Goal: Task Accomplishment & Management: Complete application form

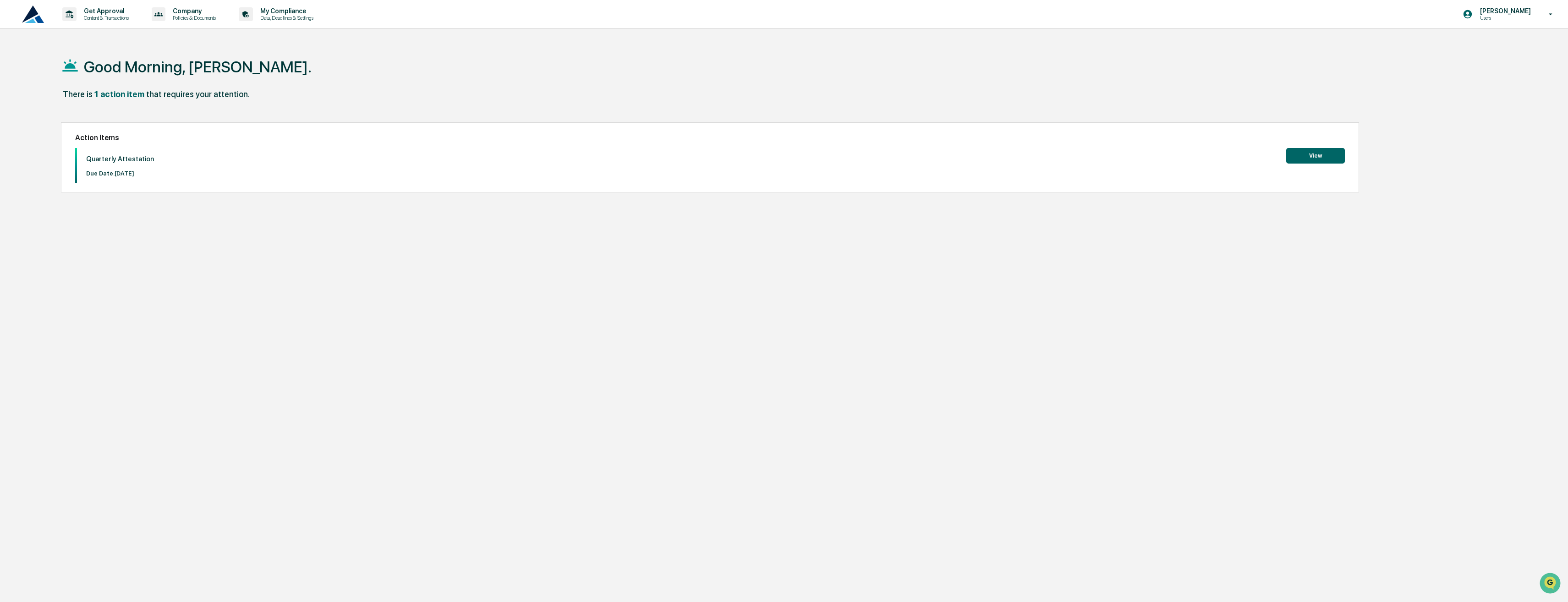
click at [756, 363] on div "Good Morning, [PERSON_NAME]. There is 1 action item that requires your attentio…" at bounding box center [766, 344] width 1439 height 602
click at [1340, 157] on button "View" at bounding box center [1315, 156] width 58 height 15
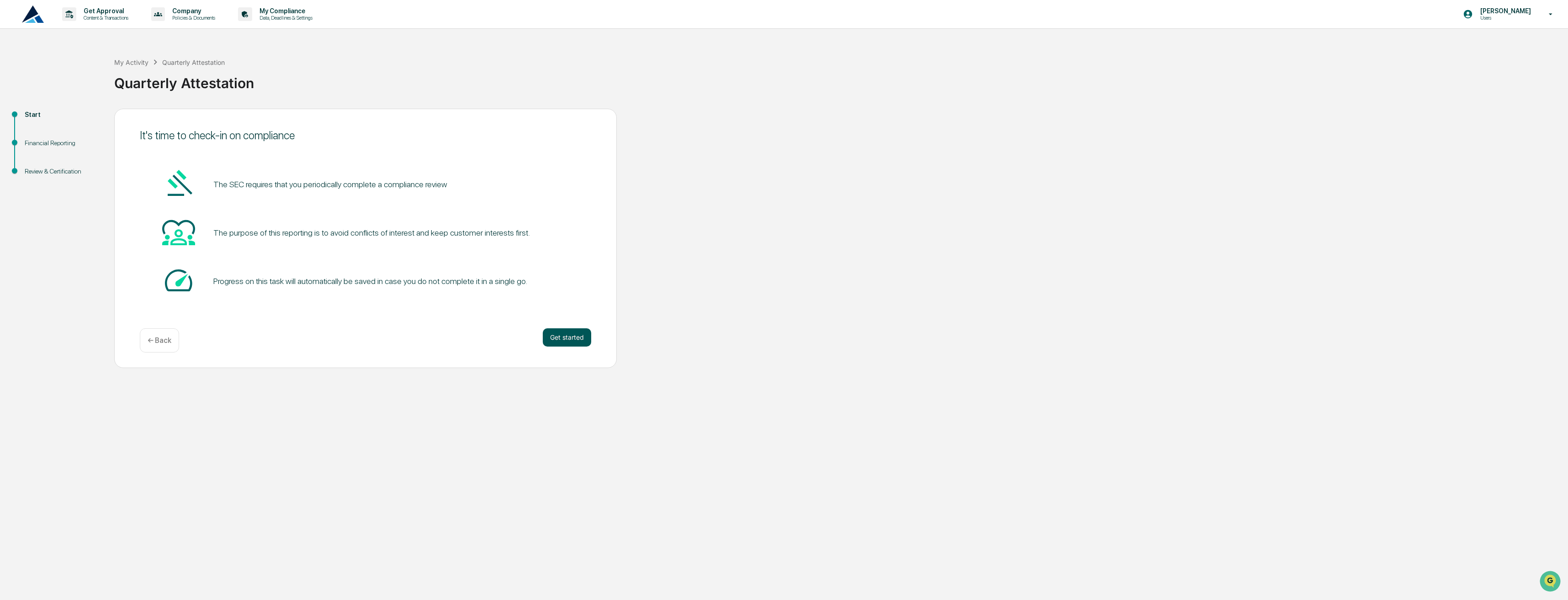
click at [582, 339] on button "Get started" at bounding box center [567, 337] width 48 height 18
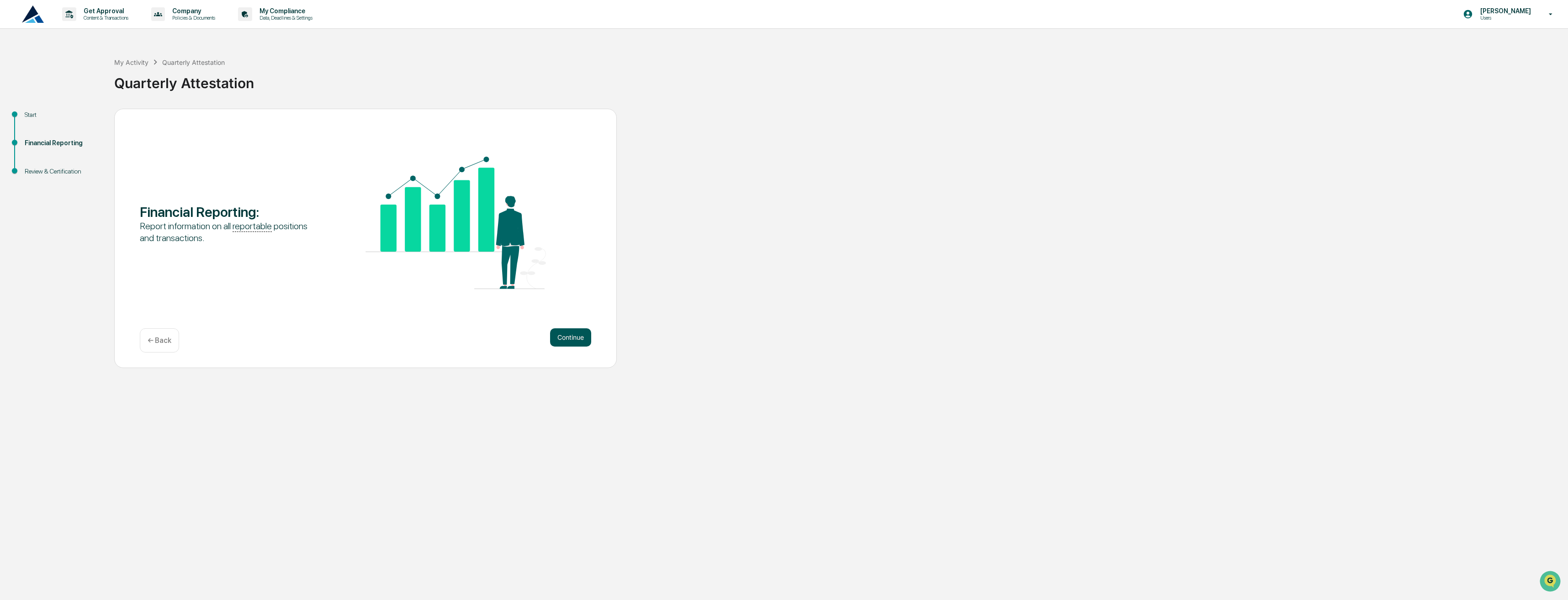
click at [586, 335] on button "Continue" at bounding box center [570, 337] width 41 height 18
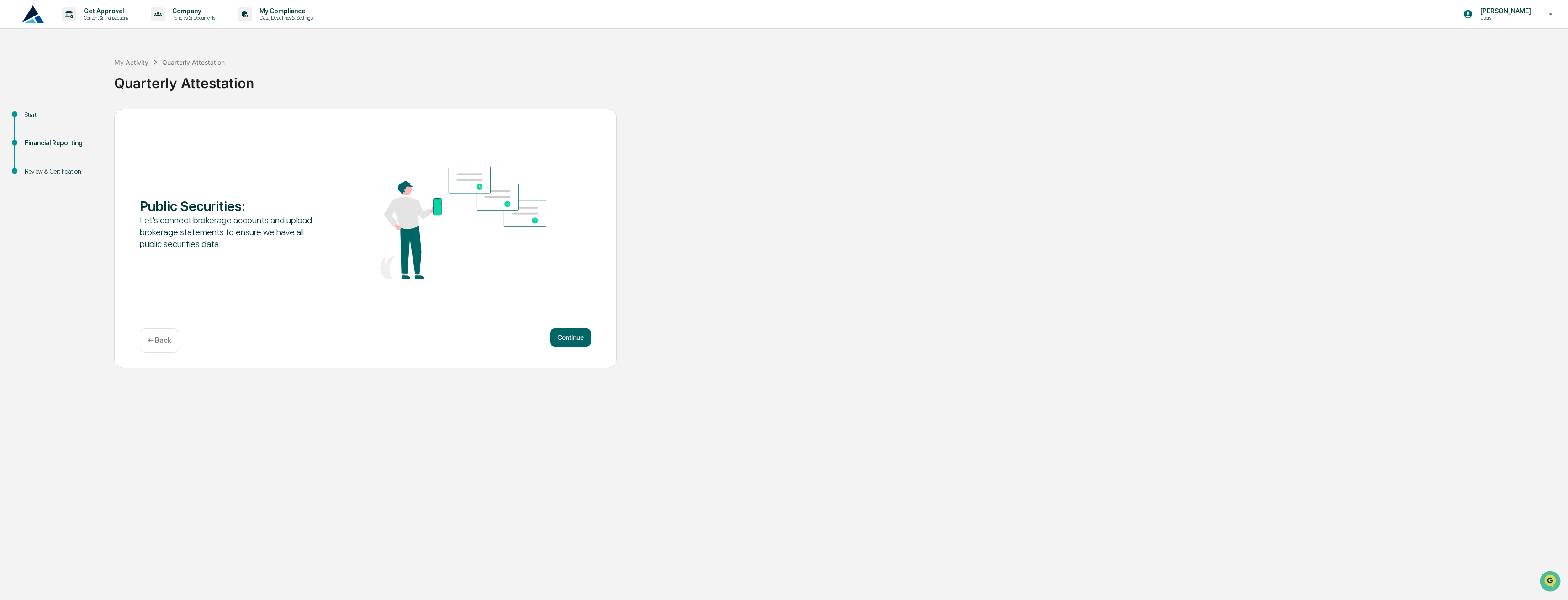
click at [586, 335] on button "Continue" at bounding box center [570, 337] width 41 height 18
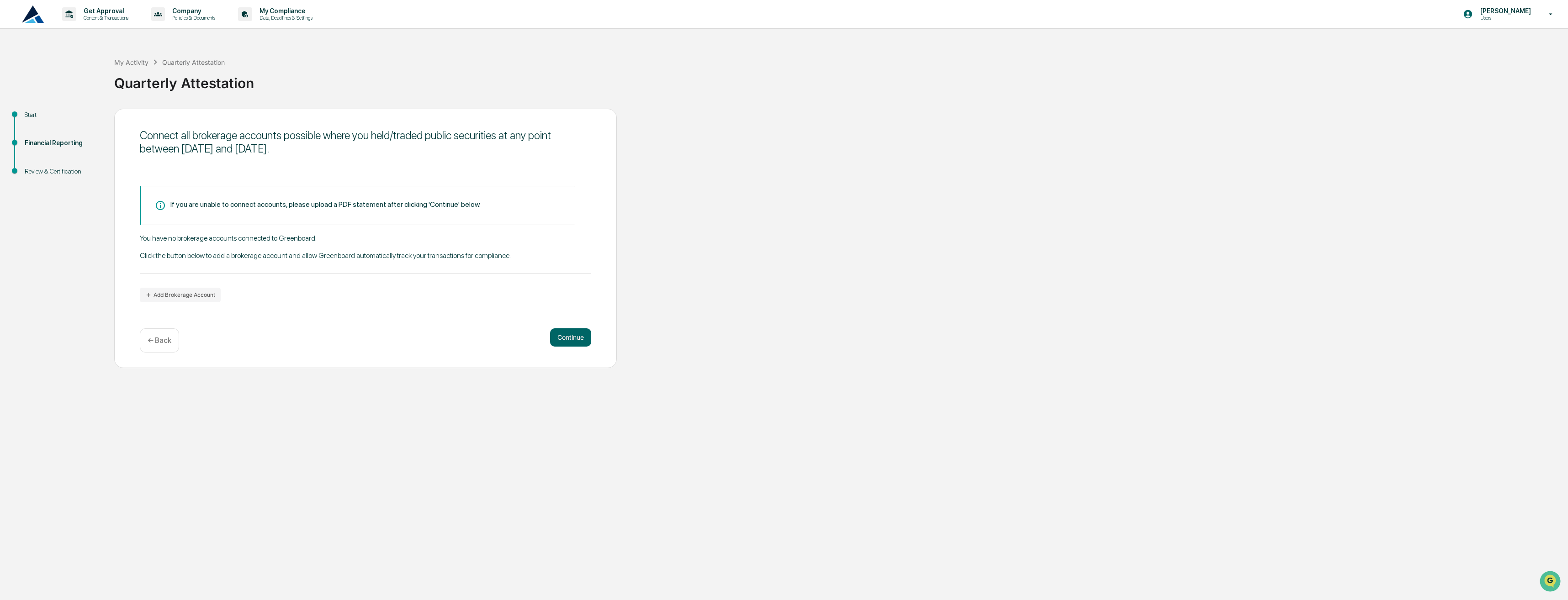
click at [586, 335] on button "Continue" at bounding box center [570, 337] width 41 height 18
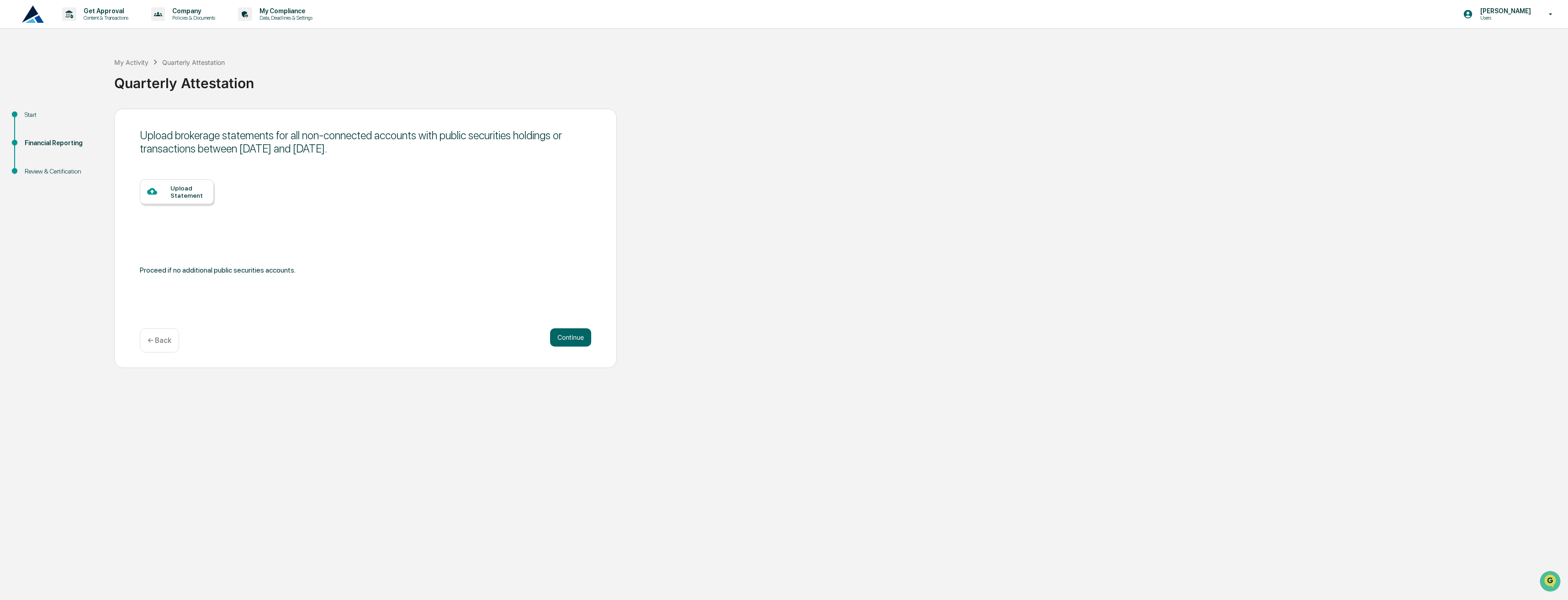
click at [586, 335] on button "Continue" at bounding box center [570, 337] width 41 height 18
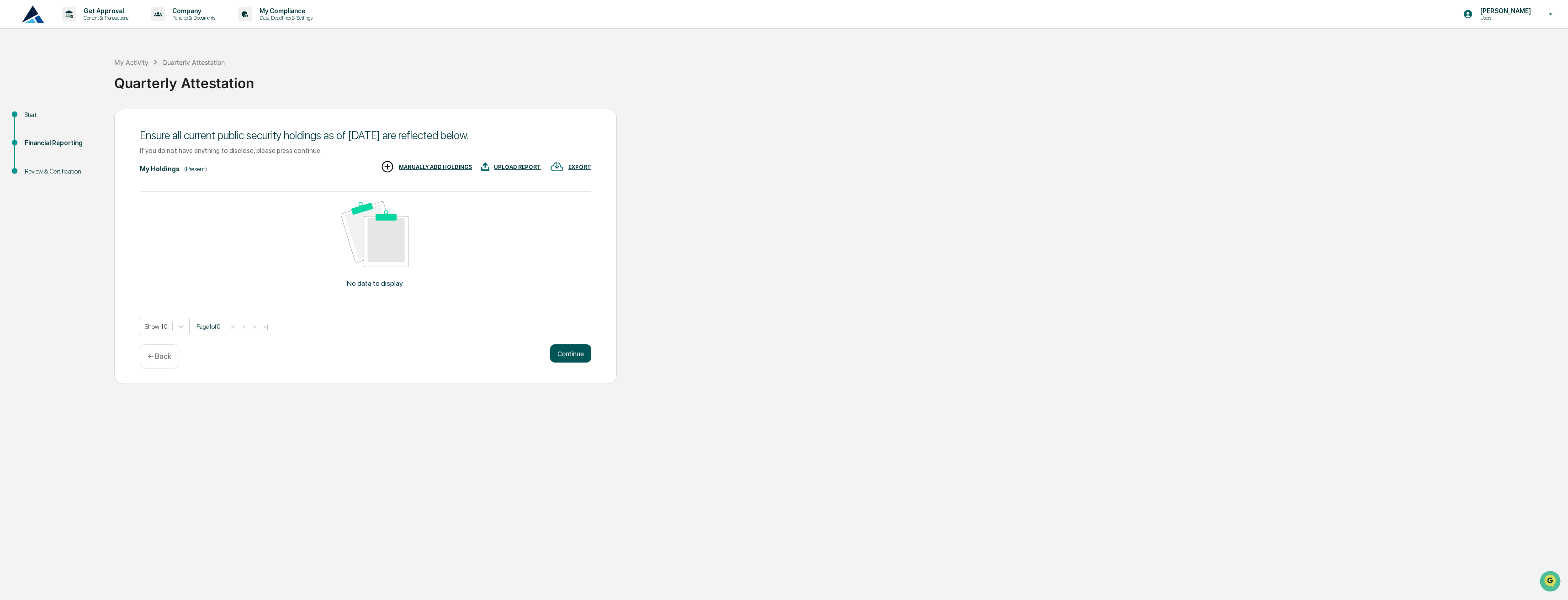
click at [573, 349] on button "Continue" at bounding box center [570, 353] width 41 height 18
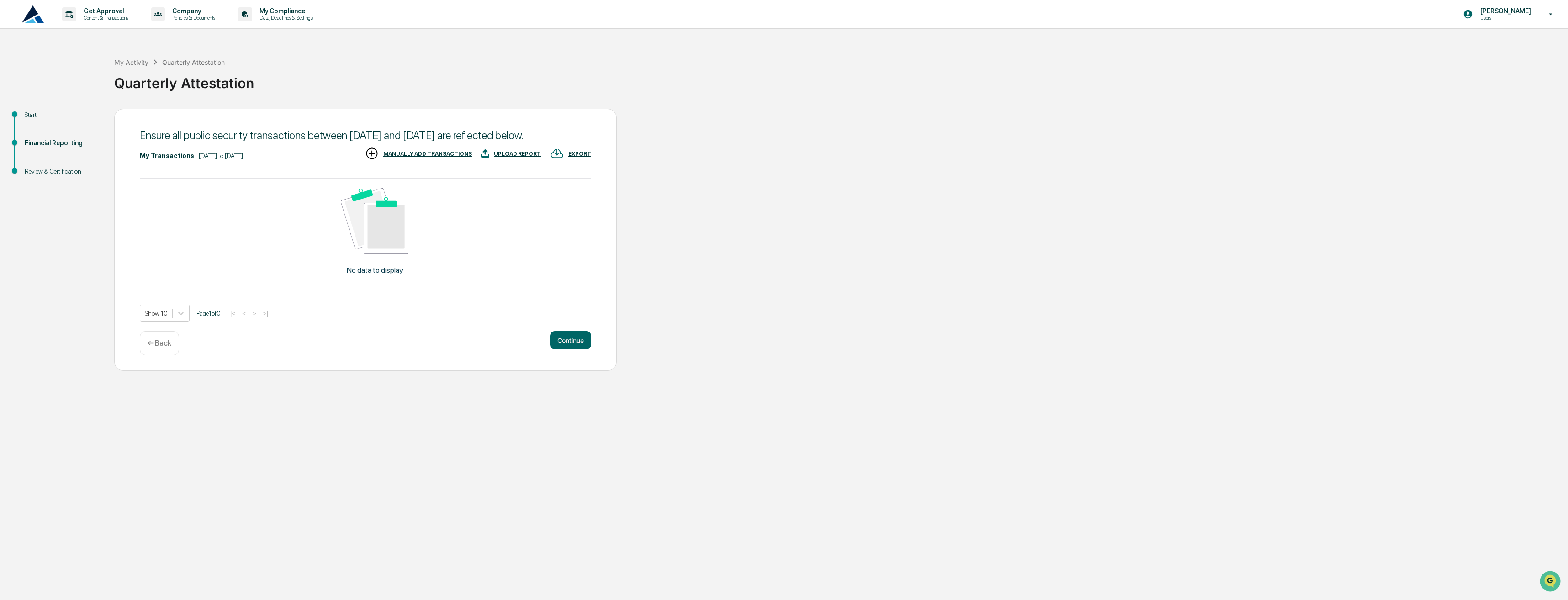
click at [573, 349] on button "Continue" at bounding box center [570, 340] width 41 height 18
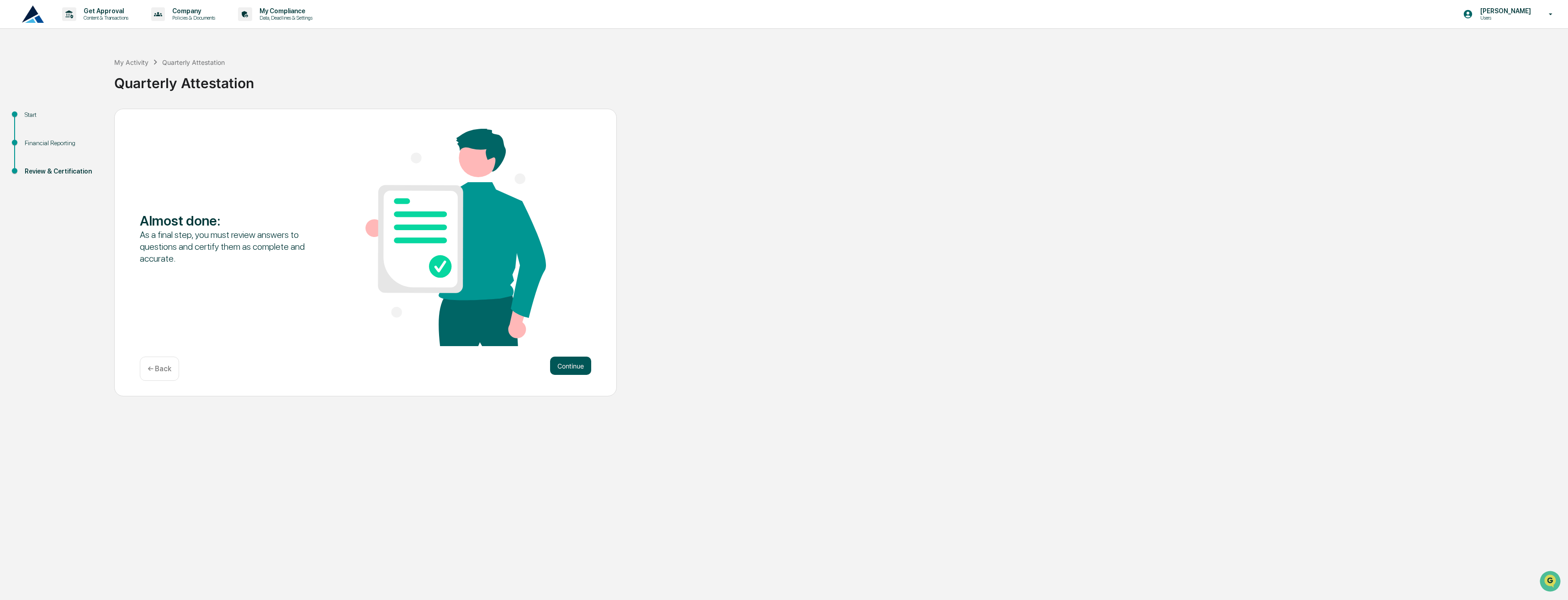
click at [573, 364] on button "Continue" at bounding box center [570, 365] width 41 height 18
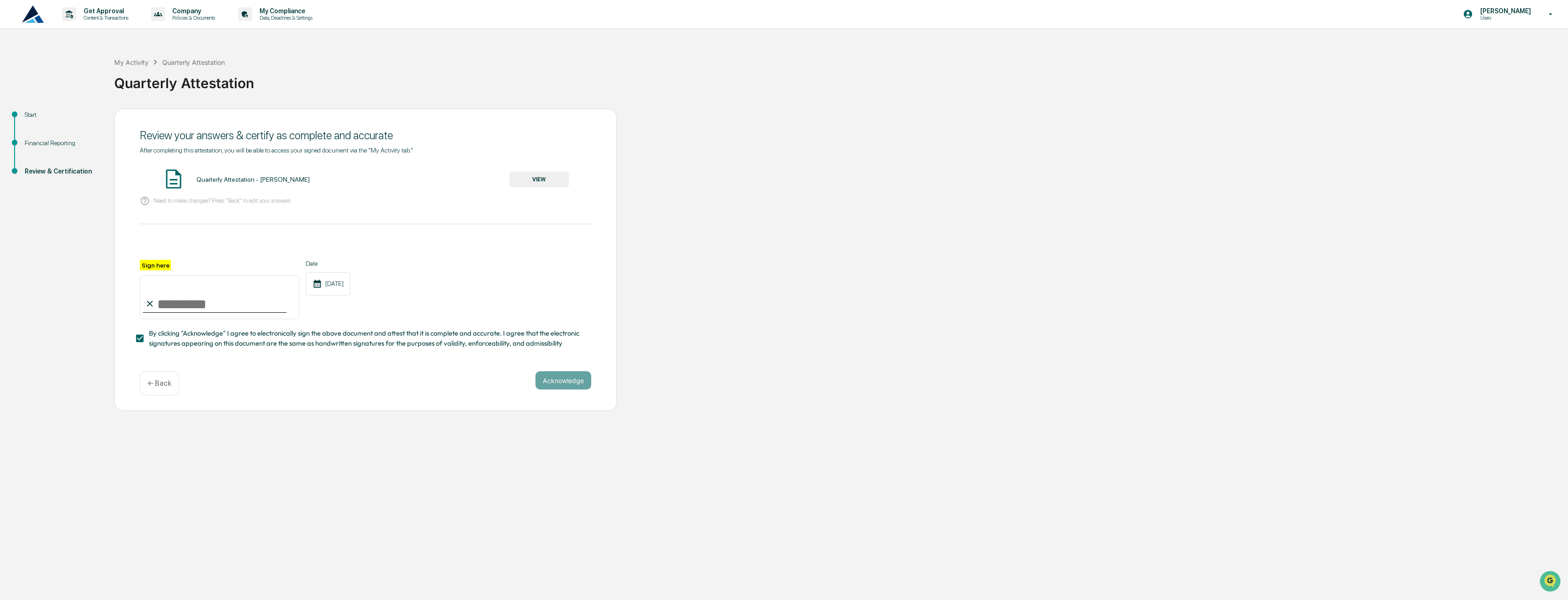
click at [169, 313] on input "Sign here" at bounding box center [219, 298] width 159 height 44
type input "**********"
click at [558, 379] on button "Acknowledge" at bounding box center [563, 380] width 56 height 18
click at [551, 177] on button "VIEW" at bounding box center [538, 179] width 60 height 15
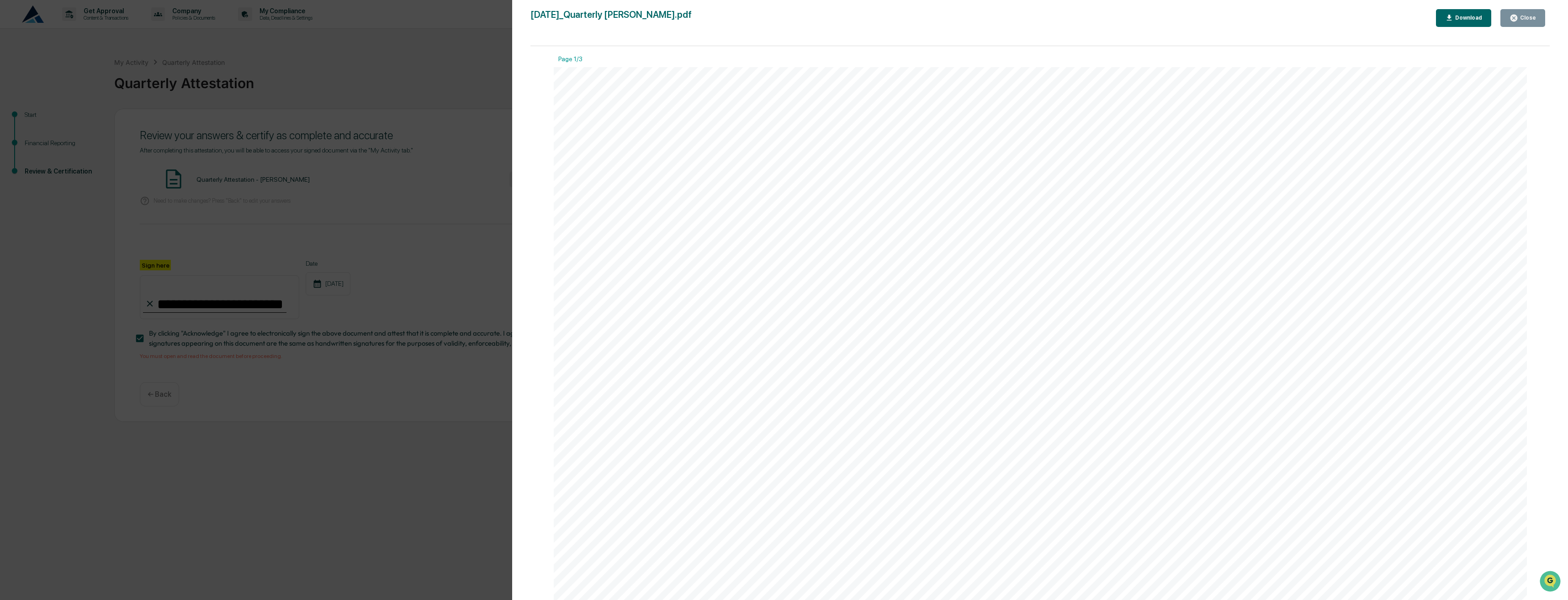
click at [1524, 14] on div "Close" at bounding box center [1523, 17] width 27 height 9
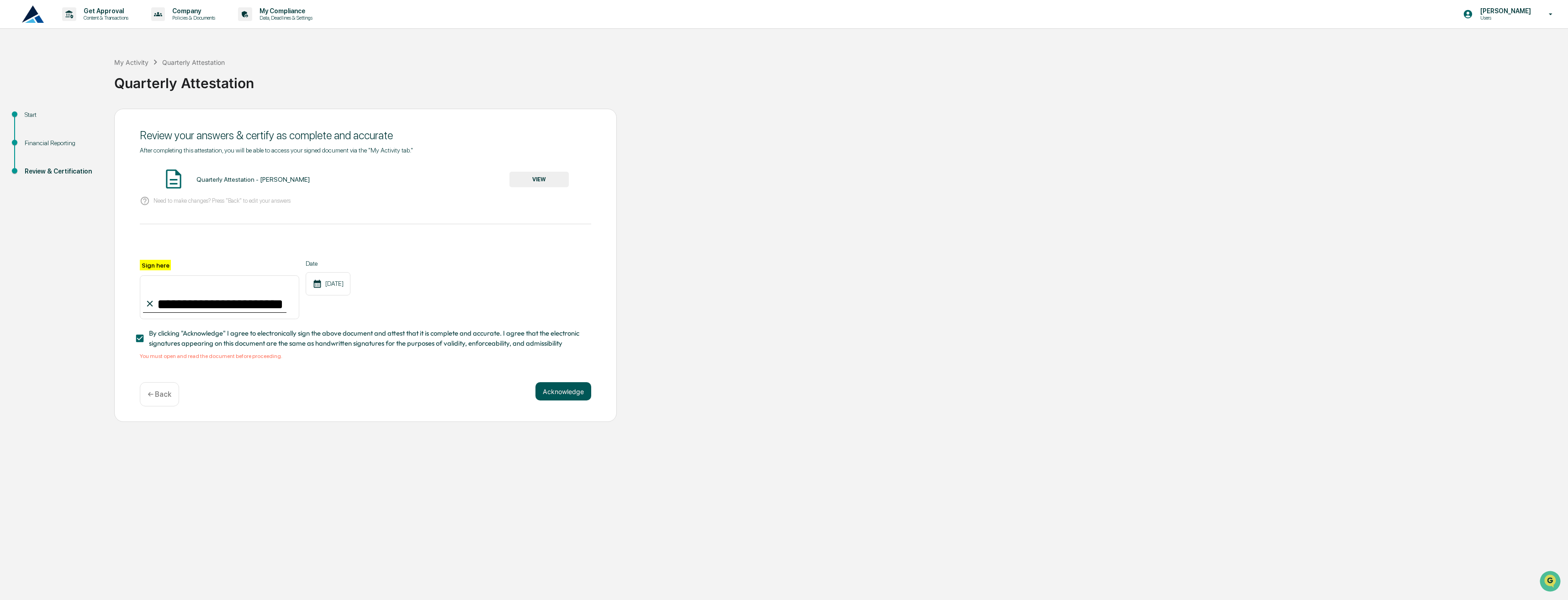
click at [570, 397] on button "Acknowledge" at bounding box center [563, 391] width 56 height 18
